Goal: Navigation & Orientation: Find specific page/section

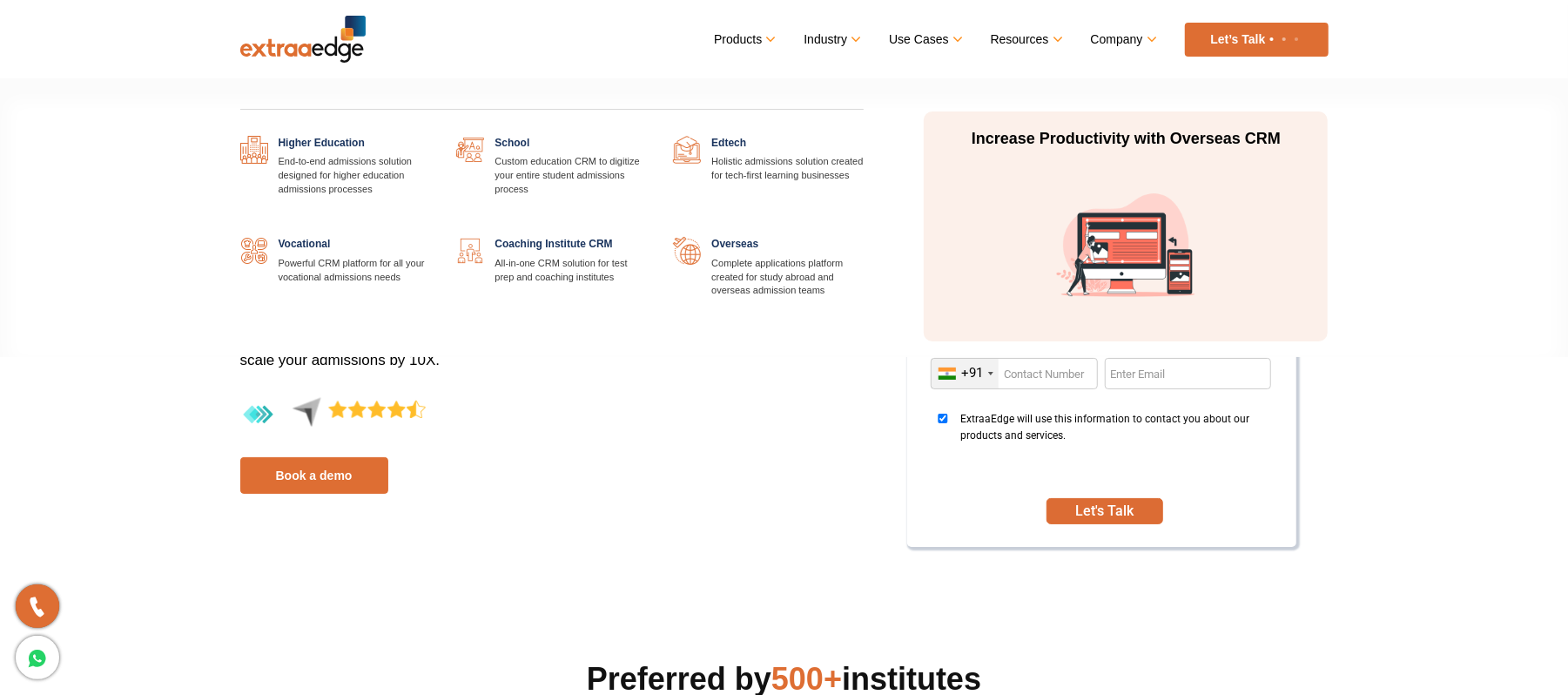
click at [647, 237] on link at bounding box center [647, 237] width 0 height 0
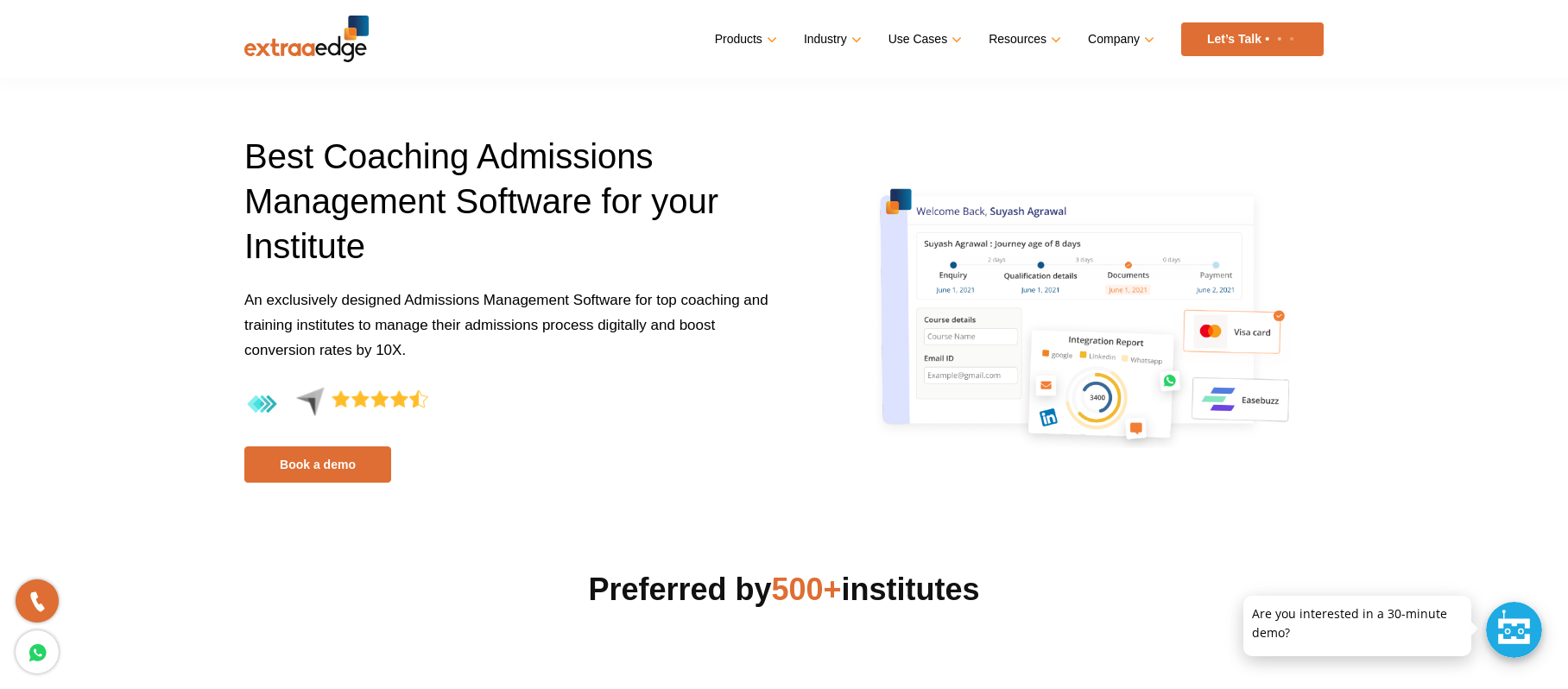
click at [322, 47] on img at bounding box center [307, 38] width 125 height 47
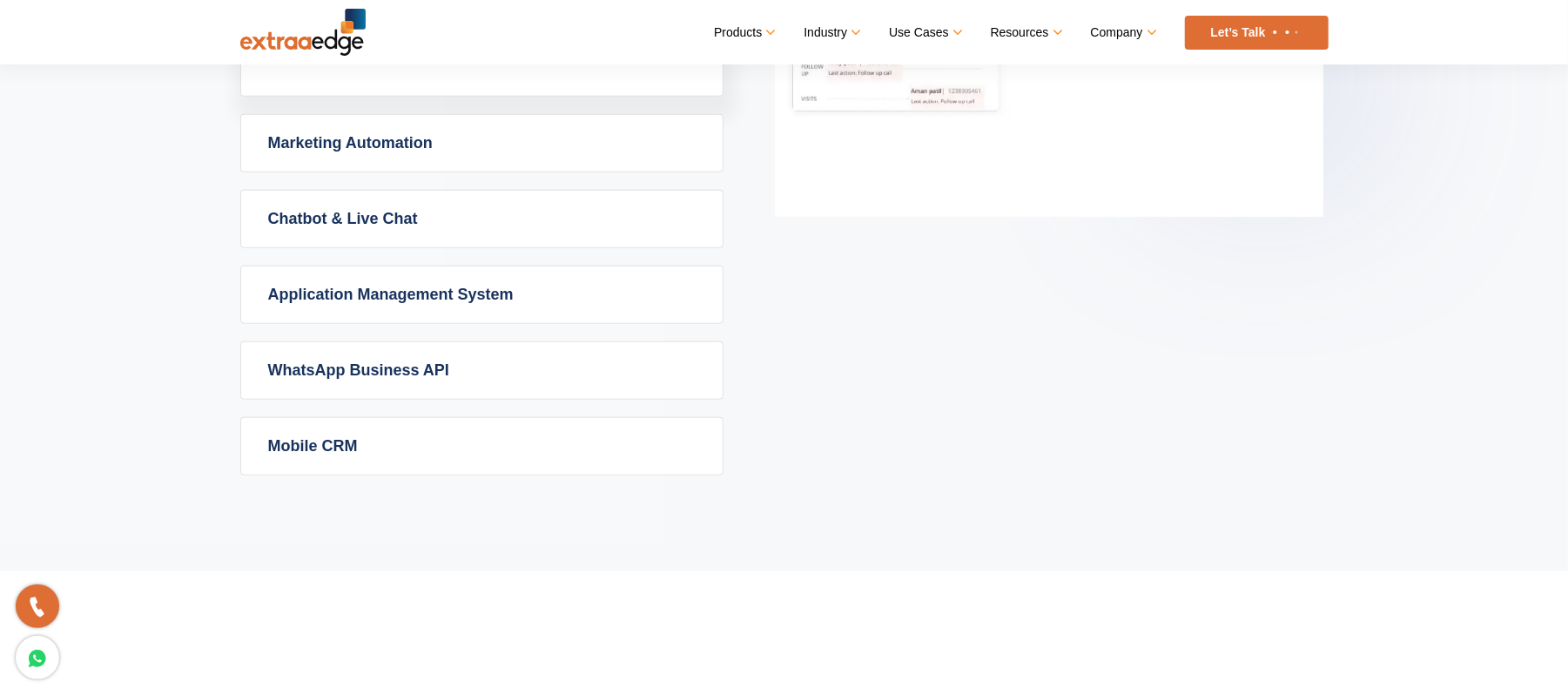
scroll to position [1277, 0]
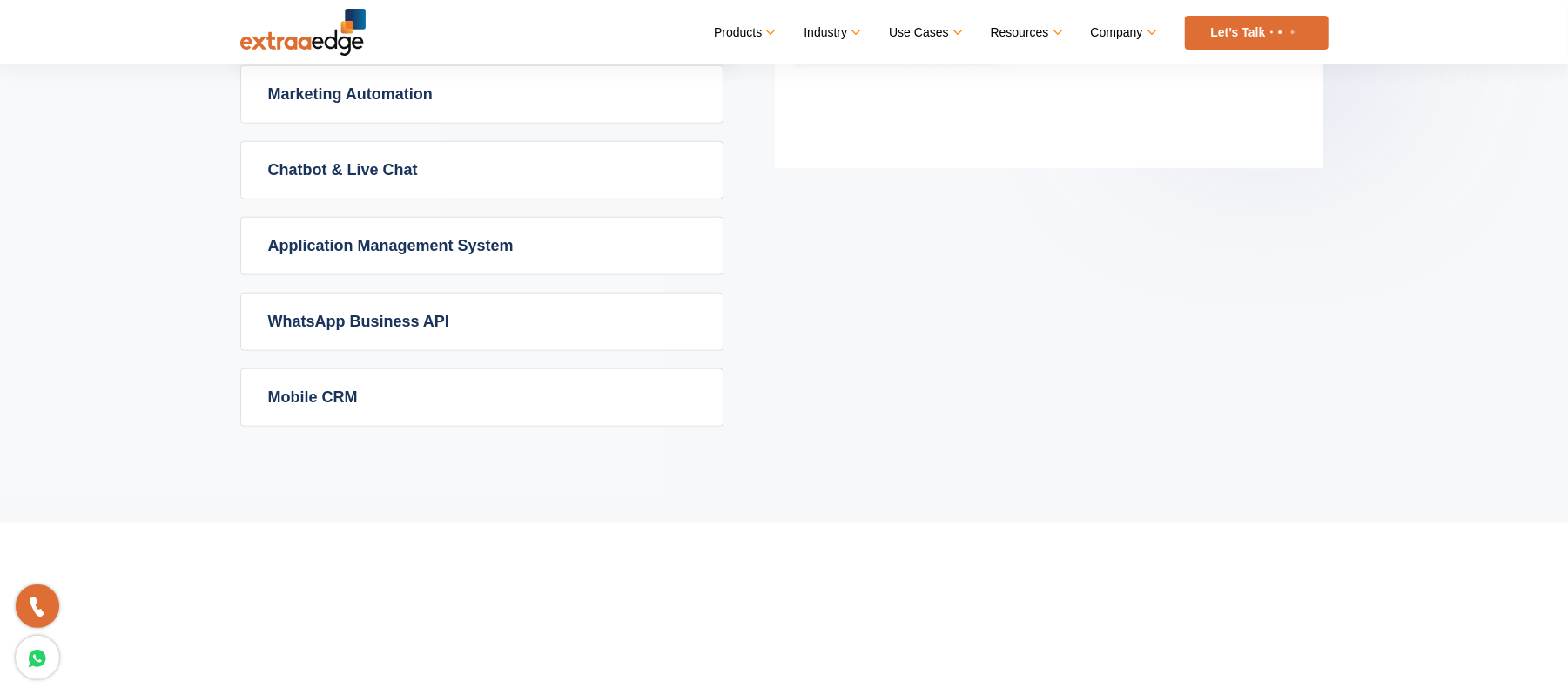
click at [375, 419] on link "Mobile CRM" at bounding box center [482, 397] width 482 height 56
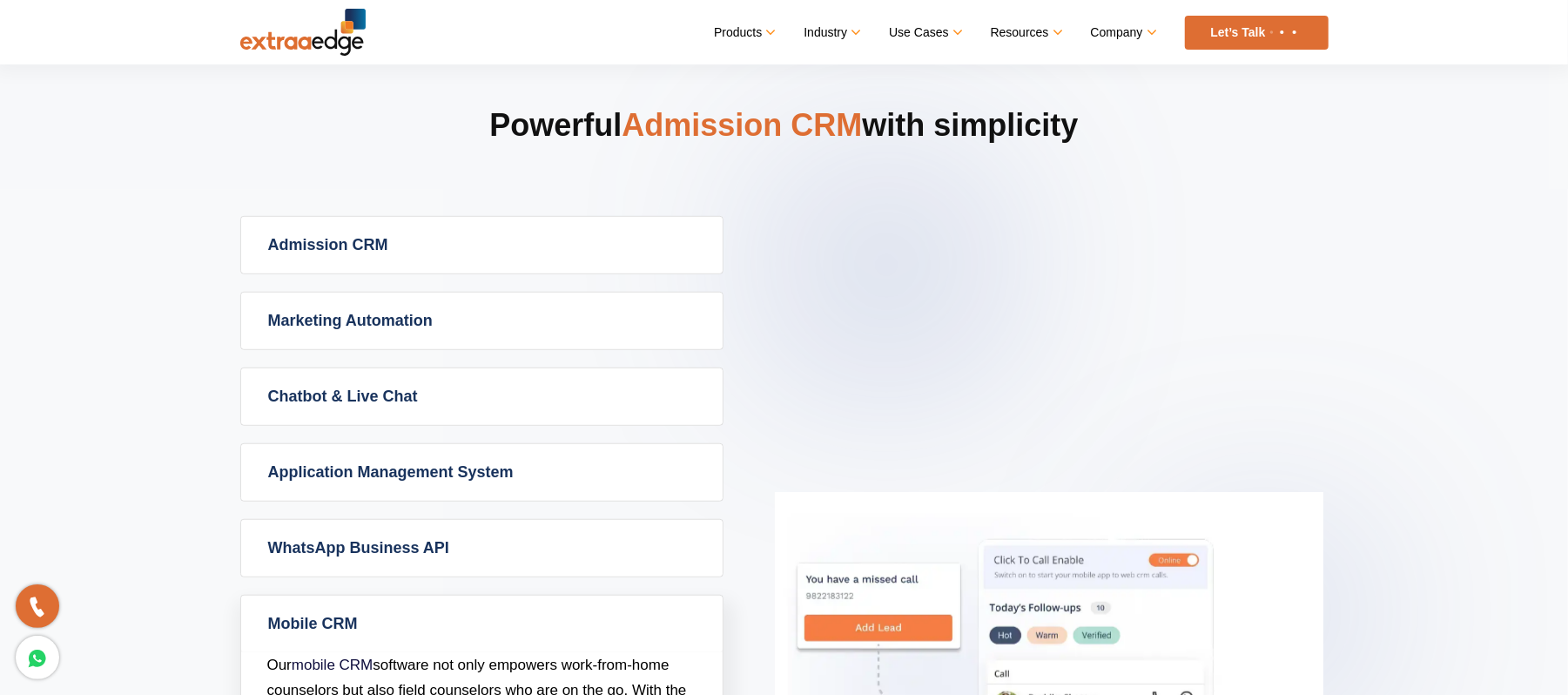
scroll to position [0, 0]
